Goal: Find specific page/section: Find specific page/section

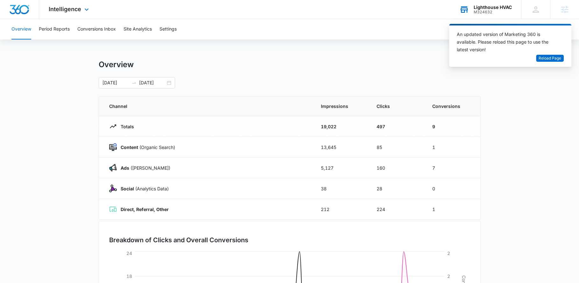
click at [491, 3] on div "Lighthouse HVAC M324632 Your Accounts View All" at bounding box center [485, 9] width 71 height 19
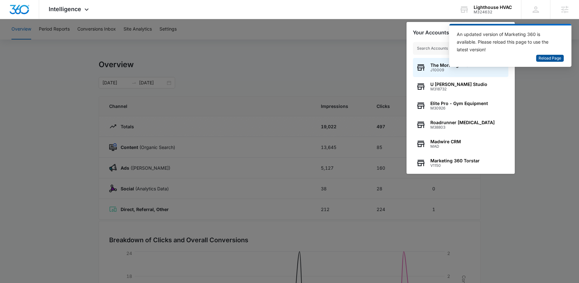
click at [557, 57] on span "Reload Page" at bounding box center [550, 58] width 23 height 6
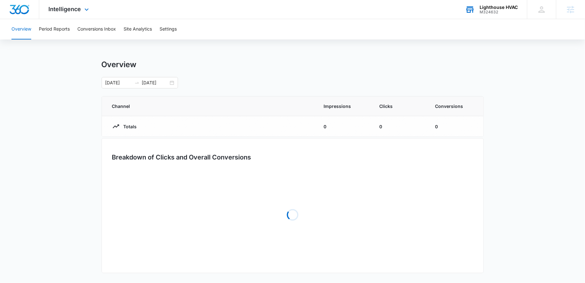
click at [500, 10] on div "M324632" at bounding box center [499, 12] width 38 height 4
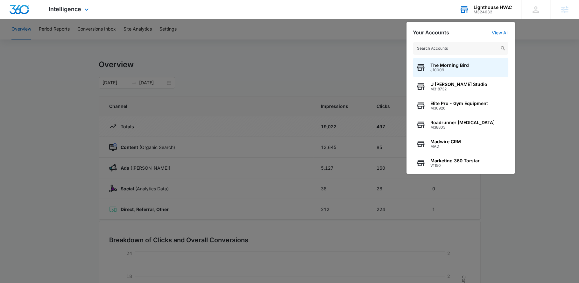
click at [481, 44] on input "text" at bounding box center [461, 48] width 96 height 13
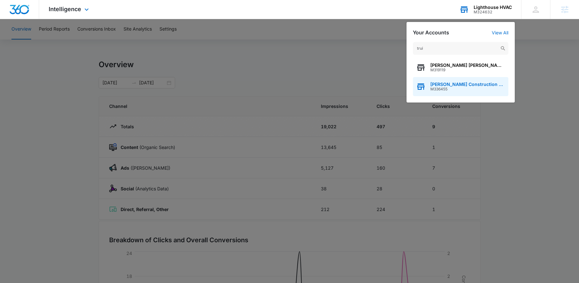
type input "trui"
click at [483, 85] on span "[PERSON_NAME] Construction & Roofing" at bounding box center [468, 84] width 75 height 5
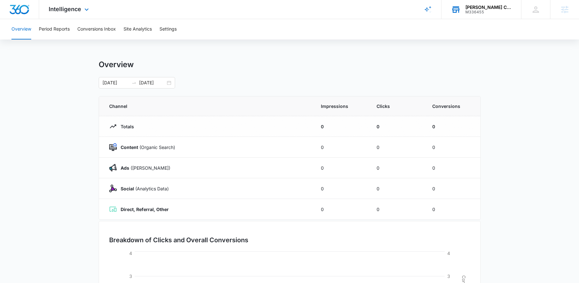
click at [78, 14] on div "Intelligence Apps Reputation Websites Forms CRM Email Social Payments POS Conte…" at bounding box center [69, 9] width 61 height 19
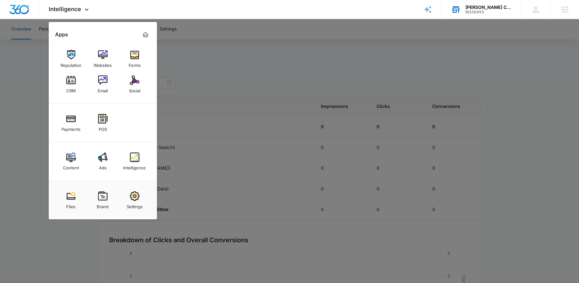
click at [169, 34] on div at bounding box center [289, 141] width 579 height 283
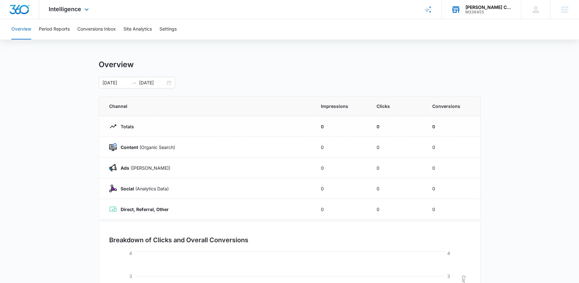
click at [76, 13] on div "Intelligence Apps Reputation Websites Forms CRM Email Social Payments POS Conte…" at bounding box center [69, 9] width 61 height 19
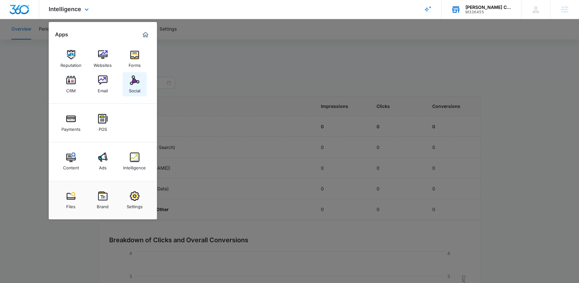
click at [133, 74] on link "Social" at bounding box center [135, 84] width 24 height 24
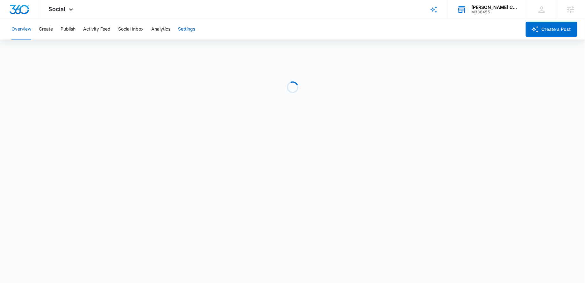
click at [187, 32] on button "Settings" at bounding box center [186, 29] width 17 height 20
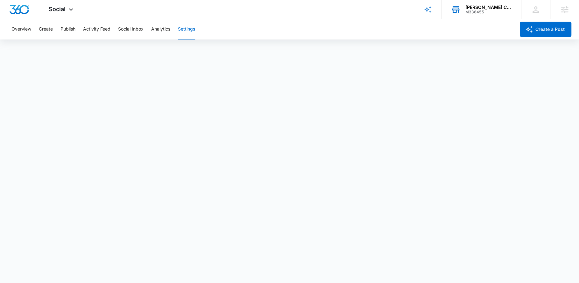
click at [183, 31] on button "Settings" at bounding box center [186, 29] width 17 height 20
